Goal: Navigation & Orientation: Find specific page/section

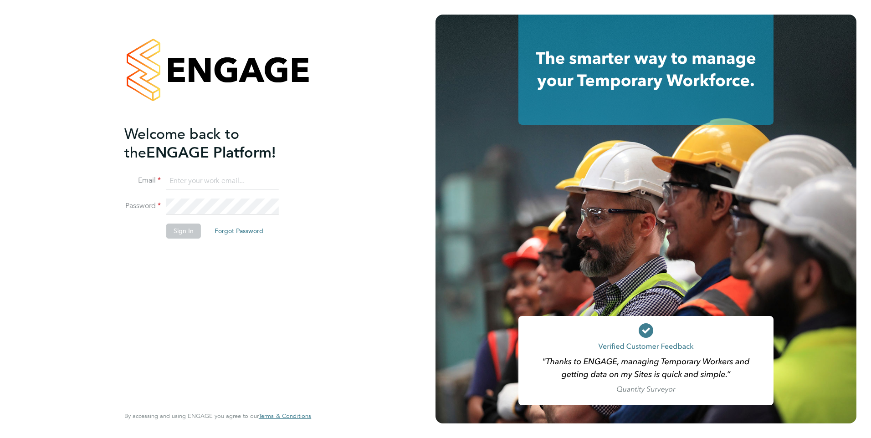
click at [250, 189] on li "Email" at bounding box center [213, 186] width 178 height 26
click at [245, 184] on input at bounding box center [222, 181] width 112 height 16
type input "jamie.stroud@ncclondon.ac.uk"
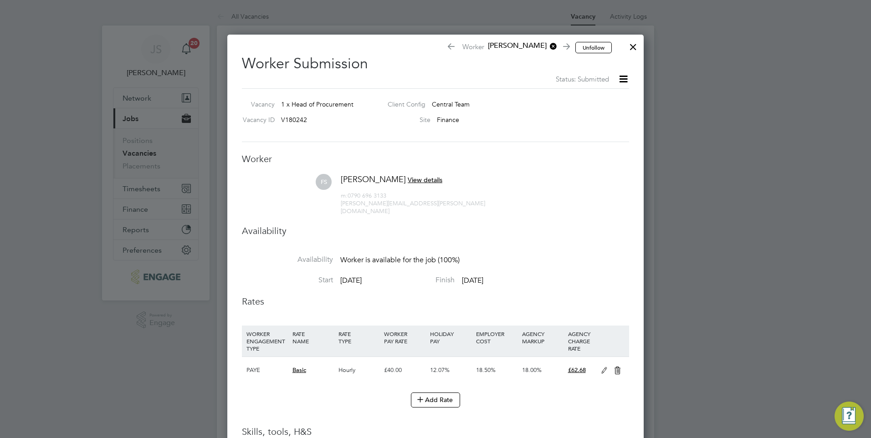
click at [631, 47] on div at bounding box center [633, 44] width 16 height 16
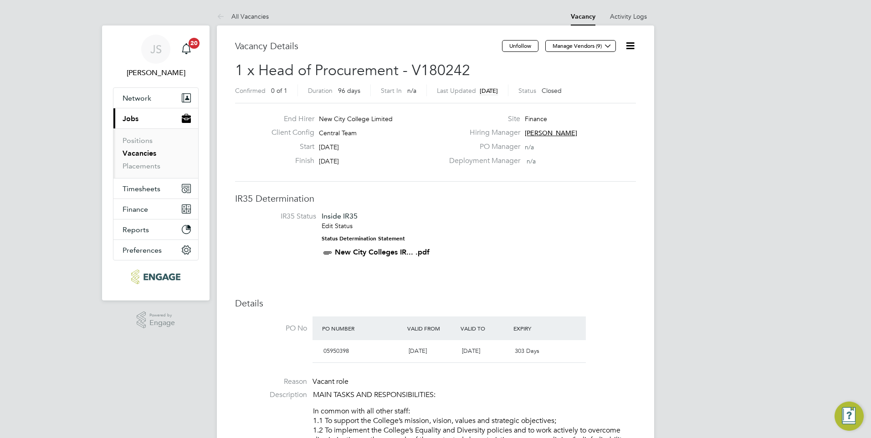
click at [139, 153] on link "Vacancies" at bounding box center [140, 153] width 34 height 9
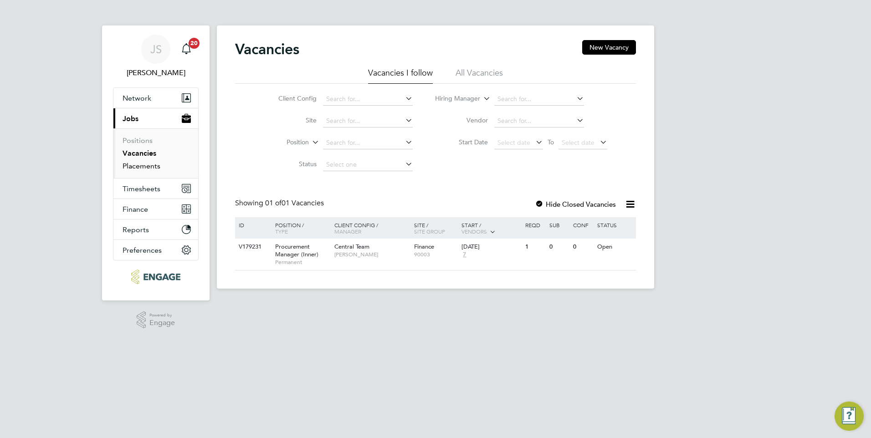
click at [147, 164] on link "Placements" at bounding box center [142, 166] width 38 height 9
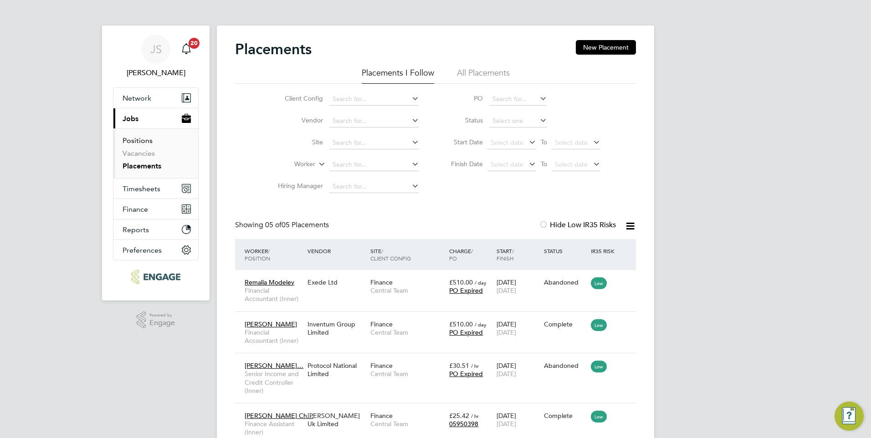
click at [144, 141] on link "Positions" at bounding box center [138, 140] width 30 height 9
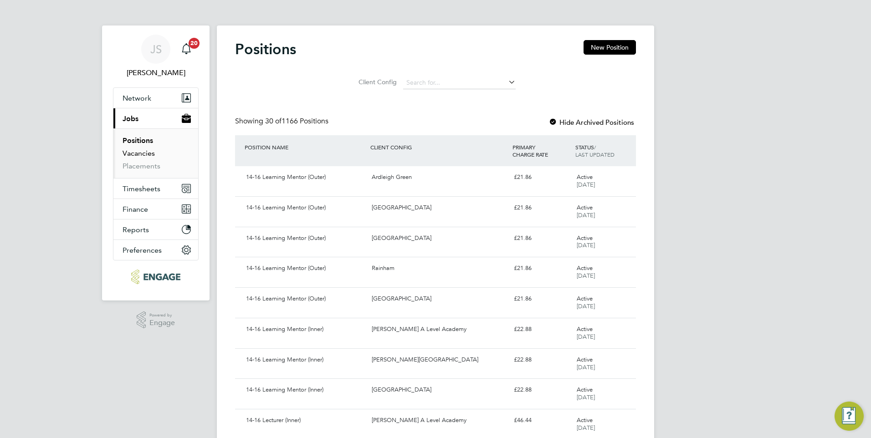
click at [127, 156] on link "Vacancies" at bounding box center [139, 153] width 32 height 9
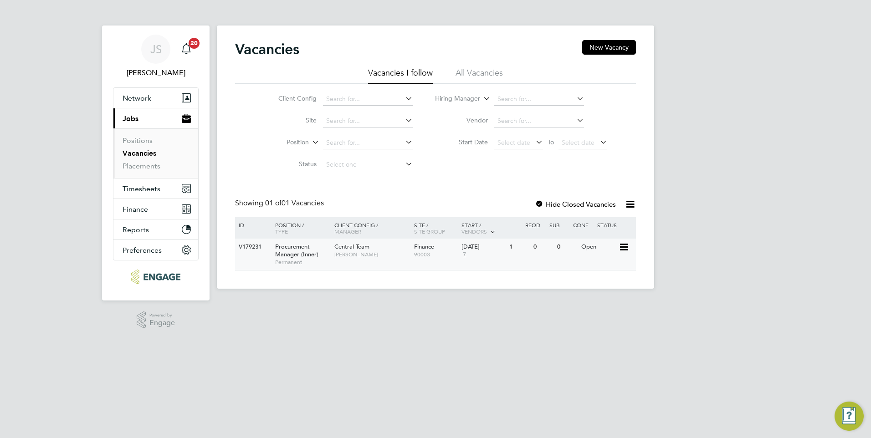
click at [355, 254] on span "[PERSON_NAME]" at bounding box center [371, 254] width 75 height 7
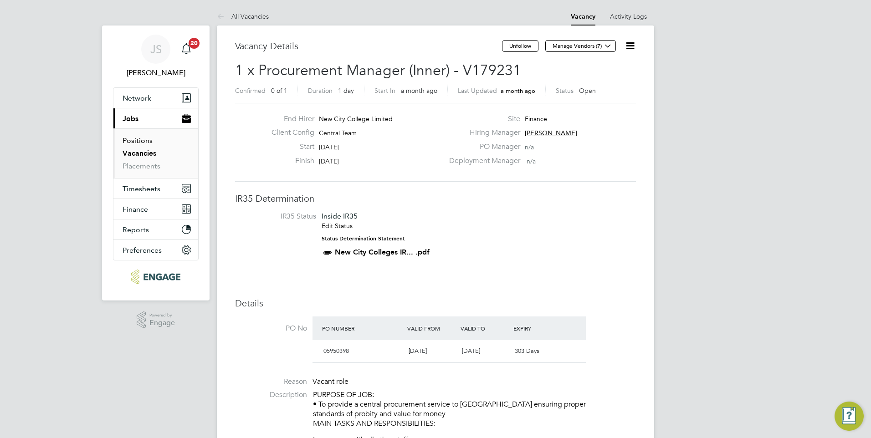
click at [142, 140] on link "Positions" at bounding box center [138, 140] width 30 height 9
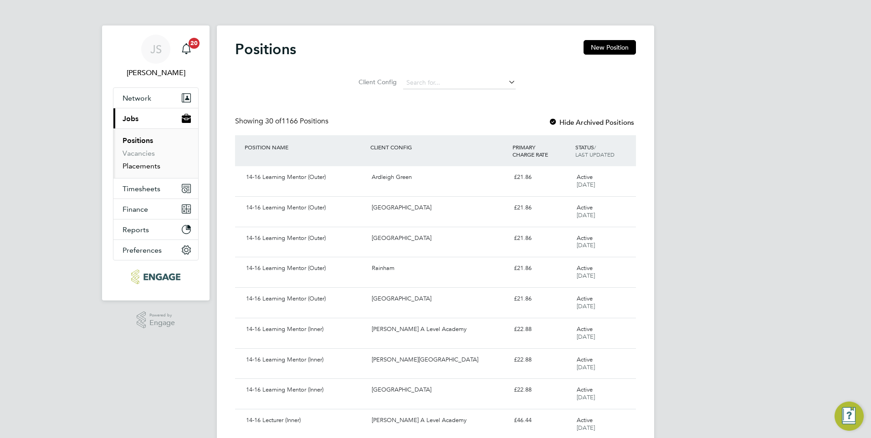
click at [139, 162] on link "Placements" at bounding box center [142, 166] width 38 height 9
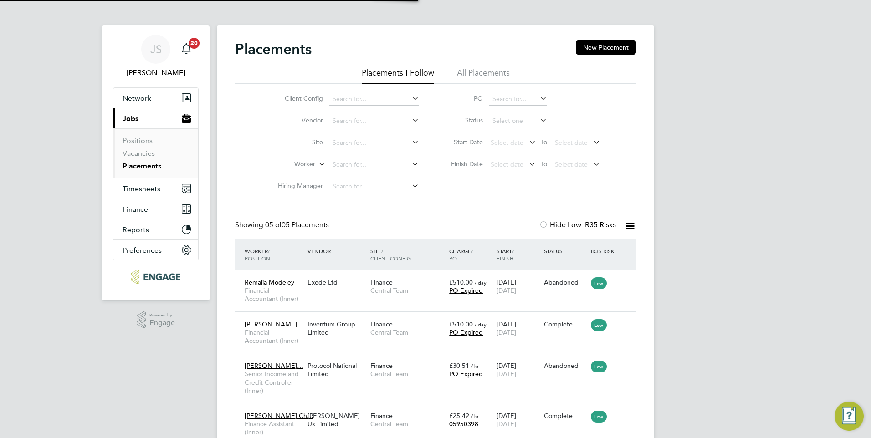
scroll to position [26, 79]
click at [135, 94] on span "Network" at bounding box center [137, 98] width 29 height 9
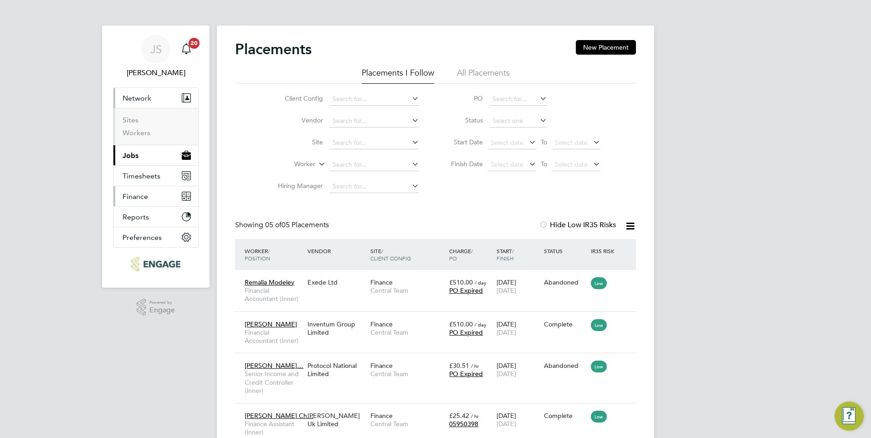
click at [141, 195] on span "Finance" at bounding box center [136, 196] width 26 height 9
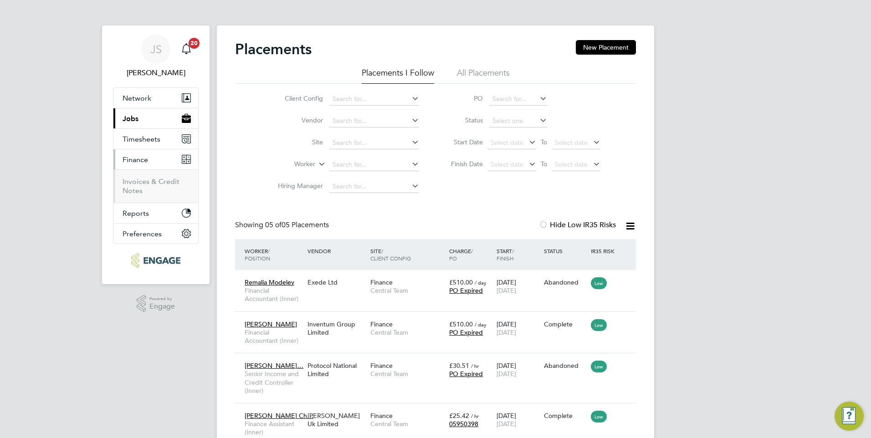
click at [155, 199] on ul "Invoices & Credit Notes" at bounding box center [155, 185] width 85 height 33
click at [154, 208] on button "Reports" at bounding box center [155, 213] width 85 height 20
click at [141, 101] on span "Network" at bounding box center [137, 98] width 29 height 9
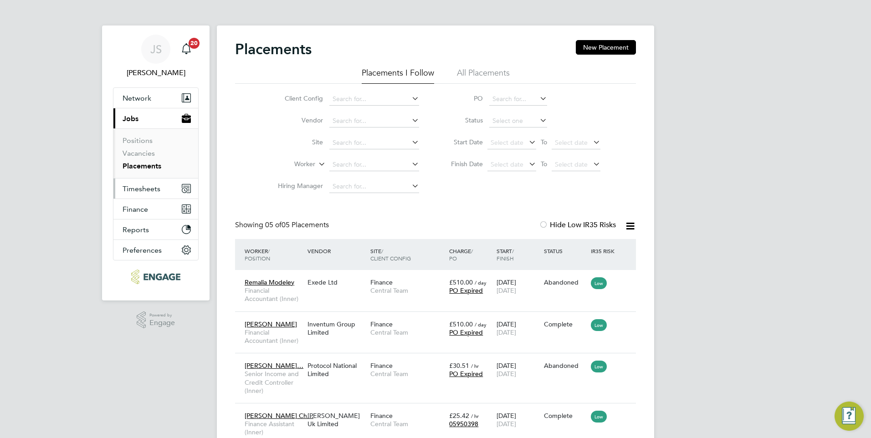
click at [143, 186] on span "Timesheets" at bounding box center [142, 188] width 38 height 9
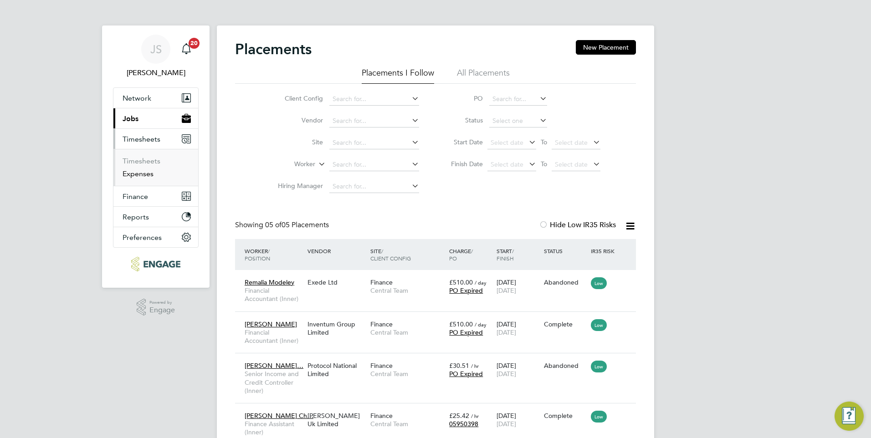
click at [136, 175] on link "Expenses" at bounding box center [138, 173] width 31 height 9
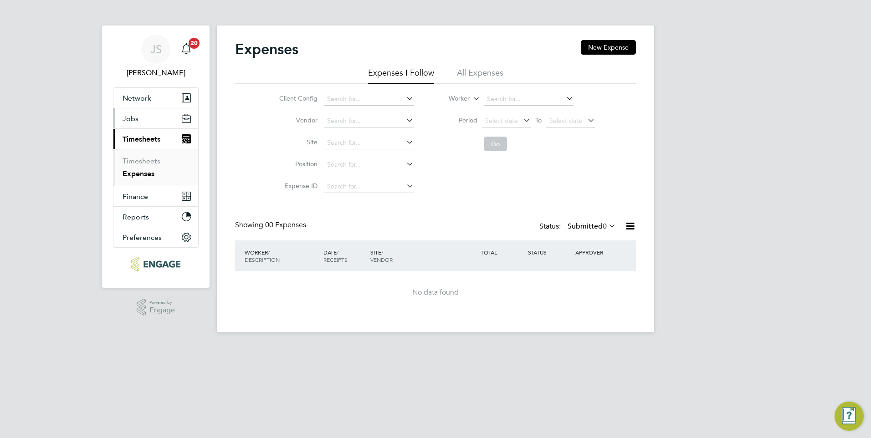
click at [150, 123] on button "Jobs" at bounding box center [155, 118] width 85 height 20
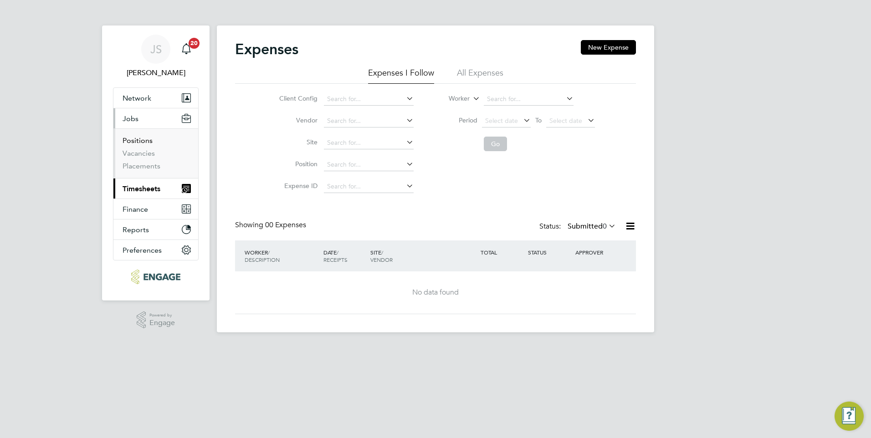
click at [147, 139] on link "Positions" at bounding box center [138, 140] width 30 height 9
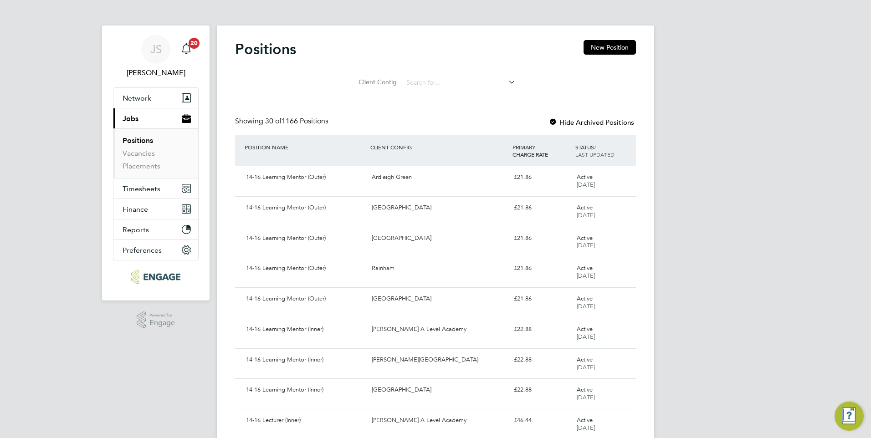
click at [478, 75] on li "Client Config" at bounding box center [435, 83] width 183 height 22
click at [480, 80] on input at bounding box center [459, 83] width 112 height 13
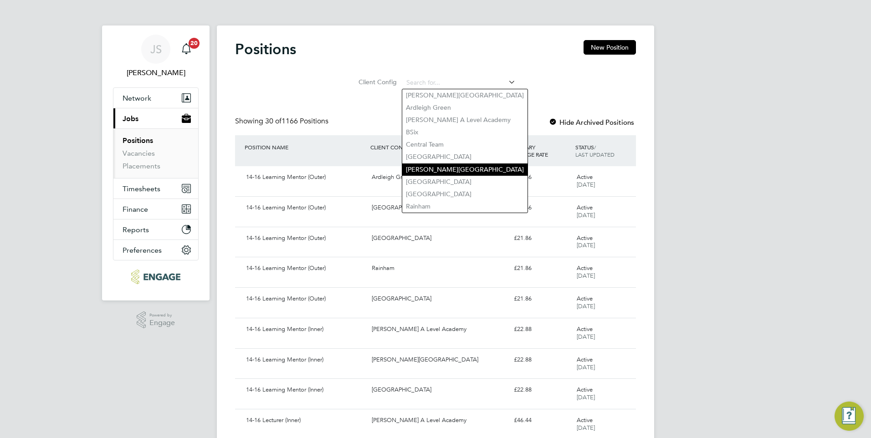
click at [455, 168] on li "[PERSON_NAME][GEOGRAPHIC_DATA]" at bounding box center [464, 170] width 125 height 12
type input "[PERSON_NAME][GEOGRAPHIC_DATA]"
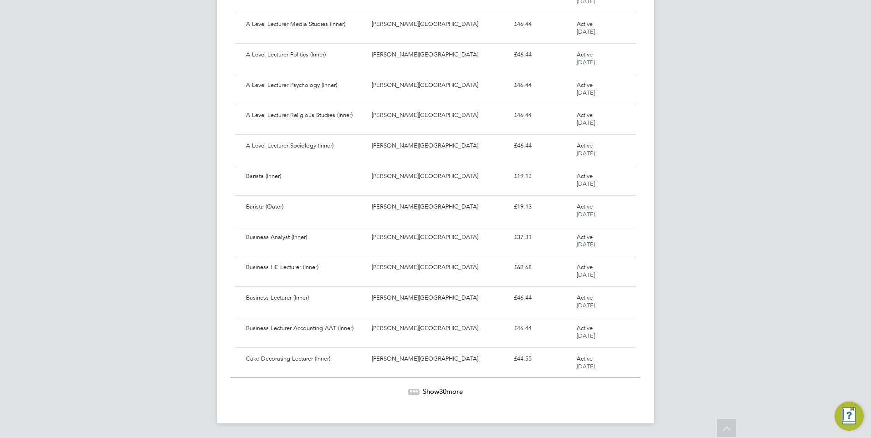
click at [440, 393] on span "30" at bounding box center [442, 391] width 7 height 9
click at [436, 388] on span "Show 30 more" at bounding box center [443, 392] width 40 height 9
click at [424, 393] on span "Show 30 more" at bounding box center [443, 391] width 40 height 9
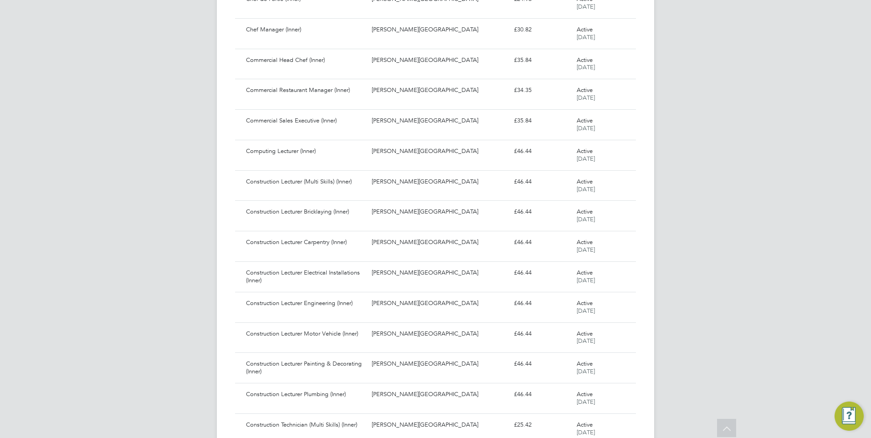
scroll to position [1069, 0]
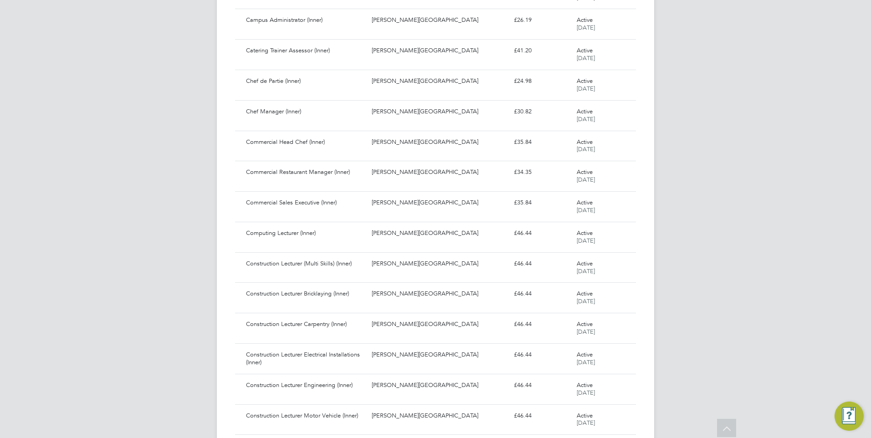
drag, startPoint x: 870, startPoint y: 302, endPoint x: 865, endPoint y: 41, distance: 261.0
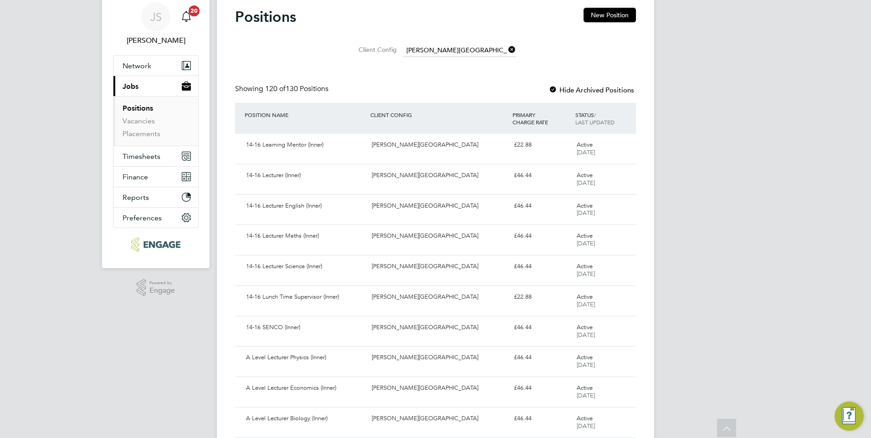
scroll to position [0, 0]
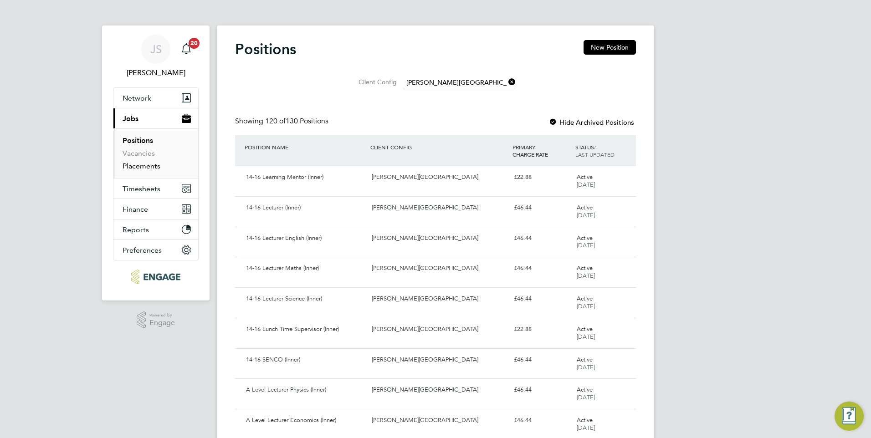
click at [148, 169] on link "Placements" at bounding box center [142, 166] width 38 height 9
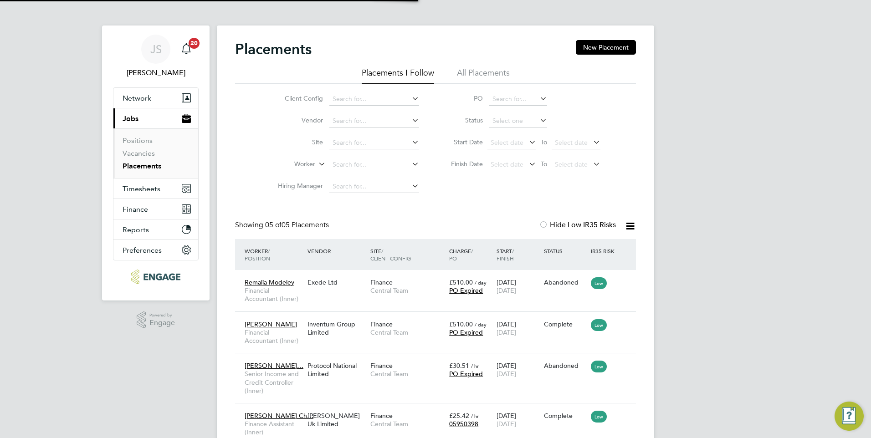
scroll to position [26, 79]
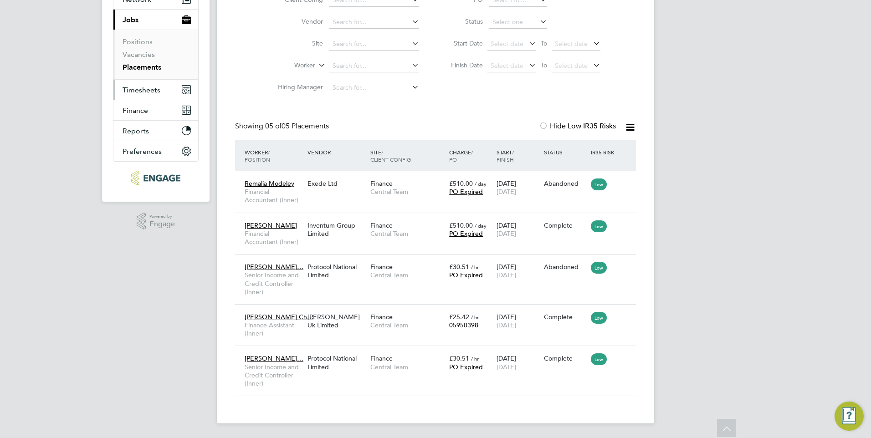
click at [148, 87] on span "Timesheets" at bounding box center [142, 90] width 38 height 9
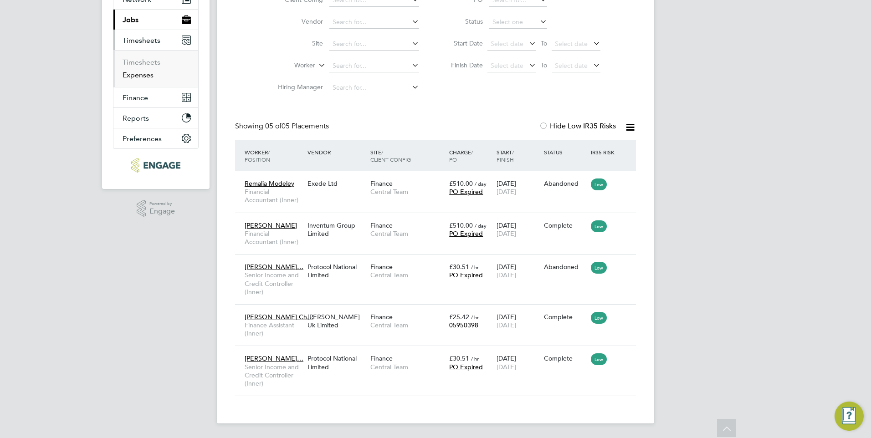
click at [150, 75] on link "Expenses" at bounding box center [138, 75] width 31 height 9
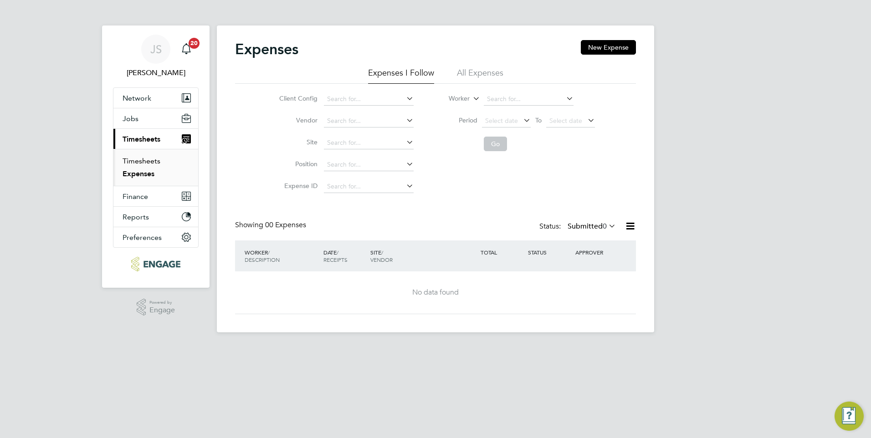
click at [143, 158] on link "Timesheets" at bounding box center [142, 161] width 38 height 9
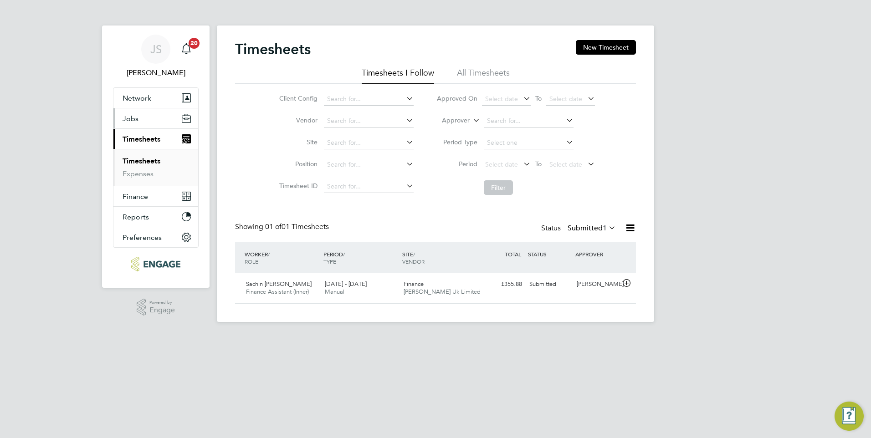
click at [139, 116] on button "Jobs" at bounding box center [155, 118] width 85 height 20
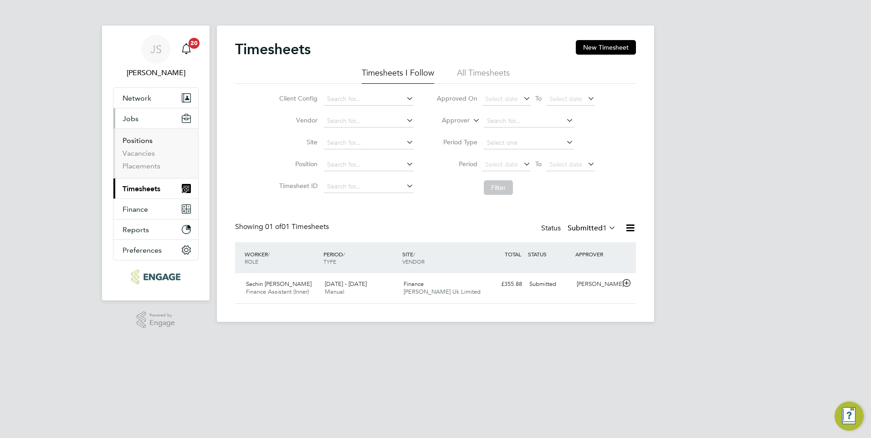
click at [142, 139] on link "Positions" at bounding box center [138, 140] width 30 height 9
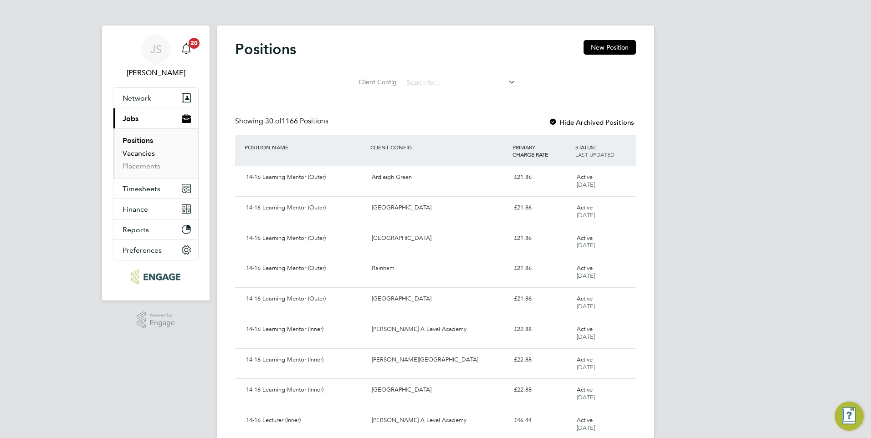
click at [143, 152] on link "Vacancies" at bounding box center [139, 153] width 32 height 9
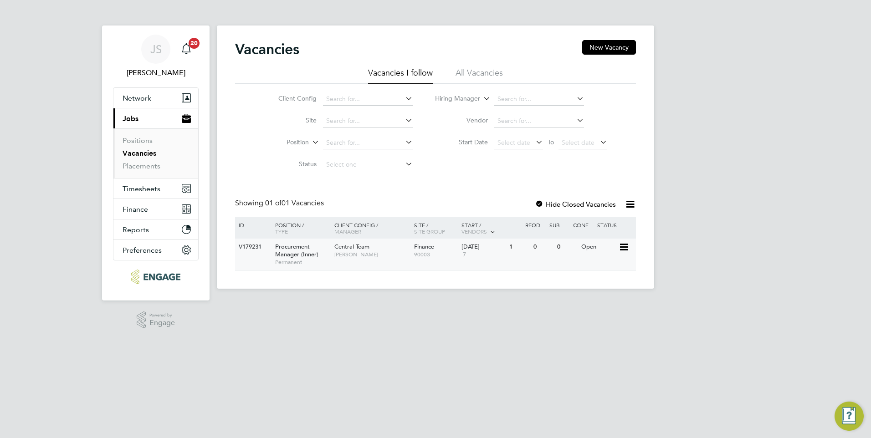
click at [350, 251] on span "[PERSON_NAME]" at bounding box center [371, 254] width 75 height 7
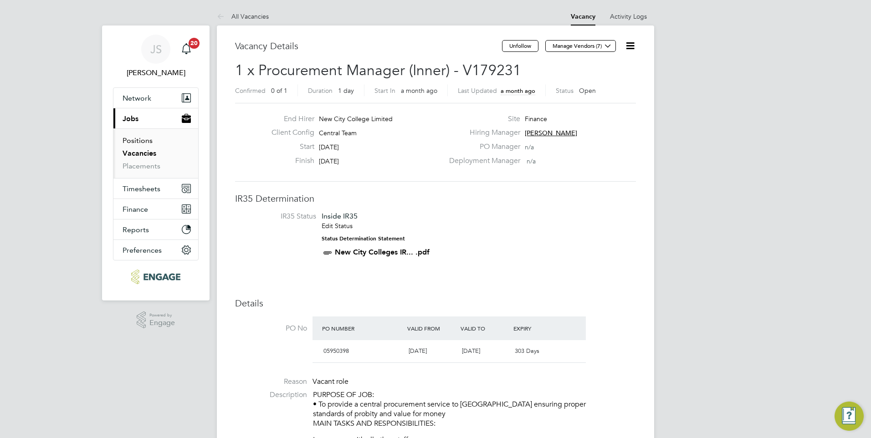
click at [144, 140] on link "Positions" at bounding box center [138, 140] width 30 height 9
